Goal: Information Seeking & Learning: Learn about a topic

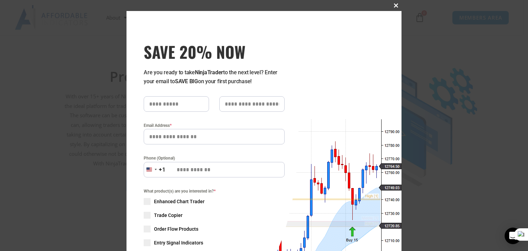
click at [392, 7] on span "SAVE 20% NOW popup" at bounding box center [395, 5] width 11 height 4
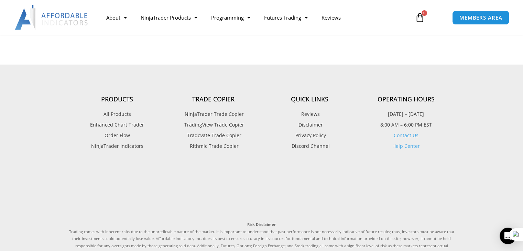
scroll to position [1924, 0]
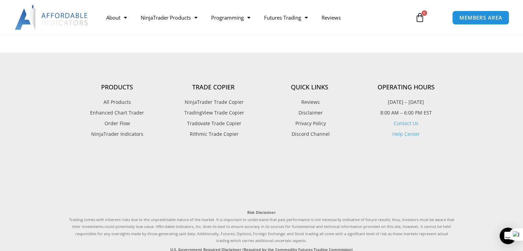
click at [231, 100] on span "NinjaTrader Trade Copier" at bounding box center [213, 102] width 61 height 9
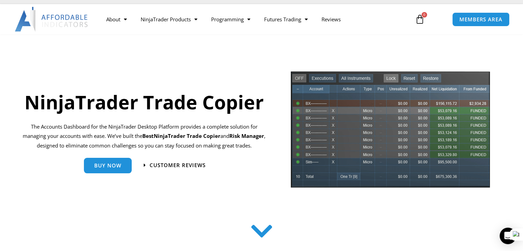
scroll to position [34, 0]
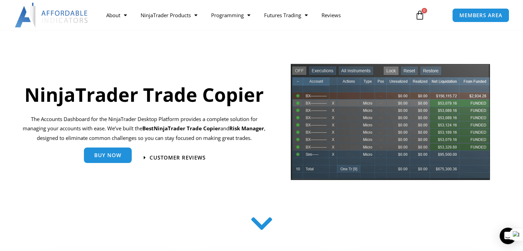
click at [120, 157] on span "Buy Now" at bounding box center [107, 155] width 27 height 5
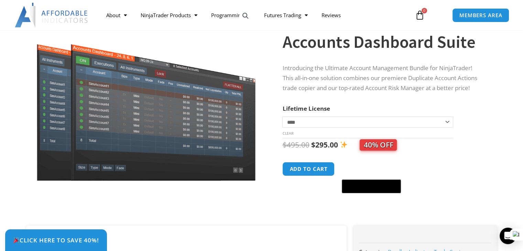
click at [440, 122] on select "**********" at bounding box center [367, 121] width 170 height 11
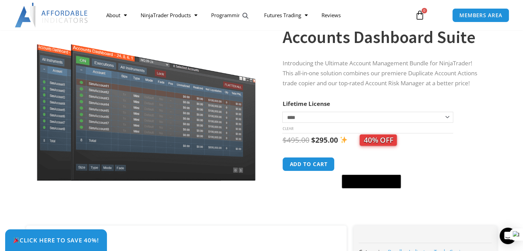
click at [282, 112] on select "**********" at bounding box center [367, 117] width 170 height 11
click at [447, 119] on select "**********" at bounding box center [367, 117] width 170 height 11
select select "*"
click at [282, 112] on select "**********" at bounding box center [367, 117] width 170 height 11
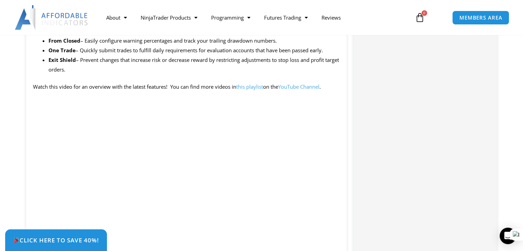
scroll to position [618, 0]
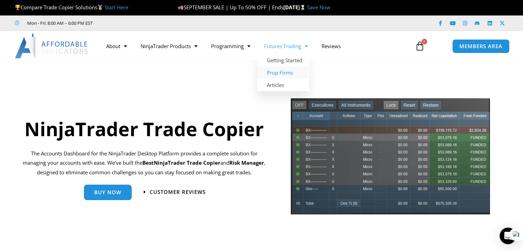
click at [297, 72] on link "Prop Firms" at bounding box center [283, 72] width 52 height 12
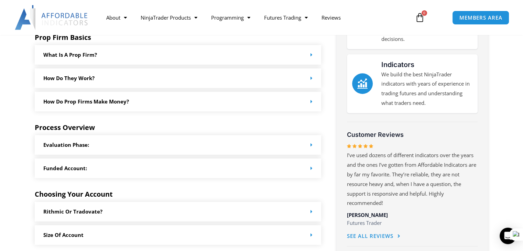
scroll to position [275, 0]
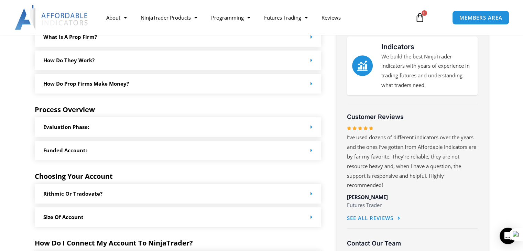
click at [307, 83] on div "How do Prop Firms make money?" at bounding box center [178, 84] width 287 height 20
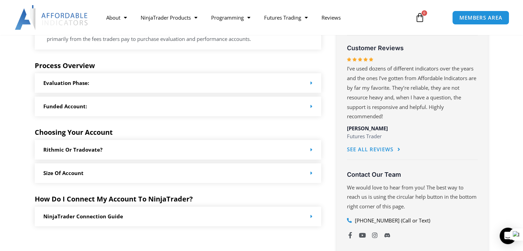
scroll to position [378, 0]
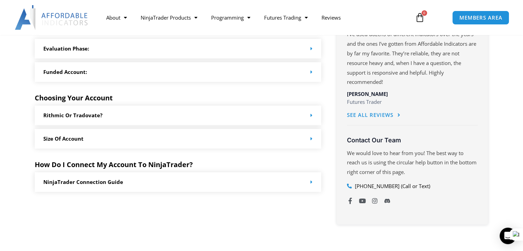
click at [305, 113] on div "Rithmic or Tradovate?" at bounding box center [178, 115] width 287 height 20
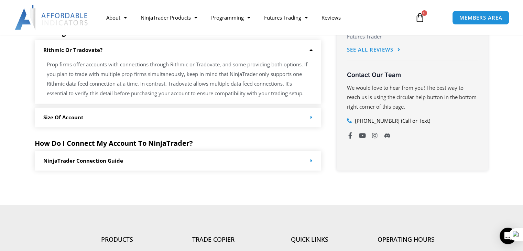
scroll to position [447, 0]
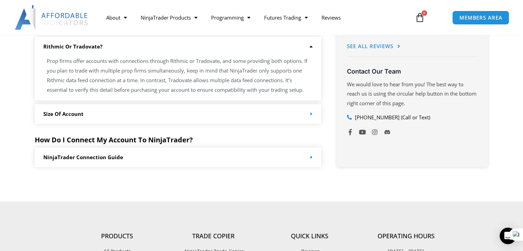
click at [308, 118] on div "Size of Account" at bounding box center [178, 114] width 287 height 20
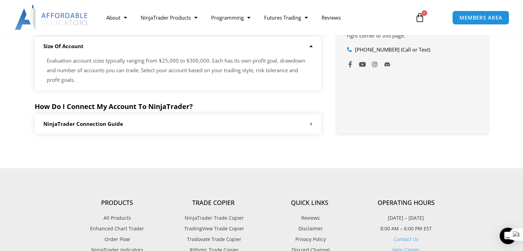
scroll to position [515, 0]
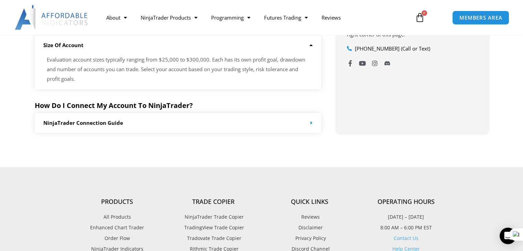
click at [311, 119] on div "NinjaTrader Connection Guide" at bounding box center [178, 123] width 287 height 20
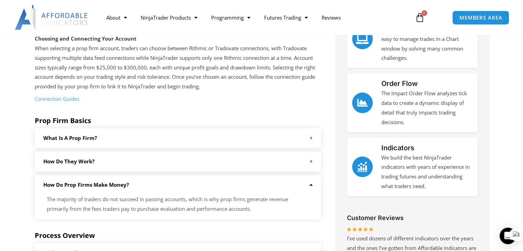
scroll to position [103, 0]
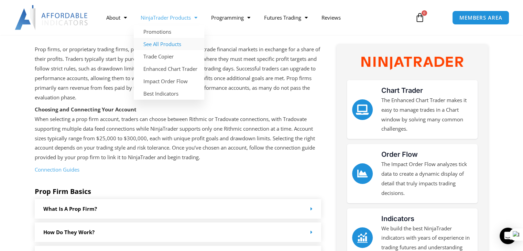
click at [178, 44] on link "See All Products" at bounding box center [169, 44] width 70 height 12
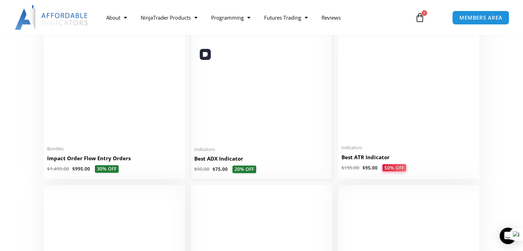
scroll to position [1223, 0]
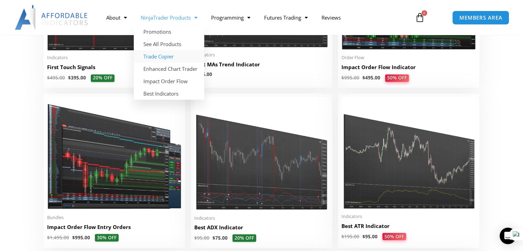
click at [170, 55] on link "Trade Copier" at bounding box center [169, 56] width 70 height 12
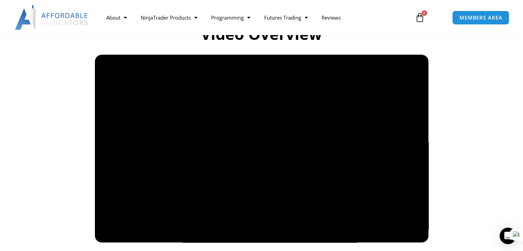
scroll to position [481, 0]
